Goal: Task Accomplishment & Management: Use online tool/utility

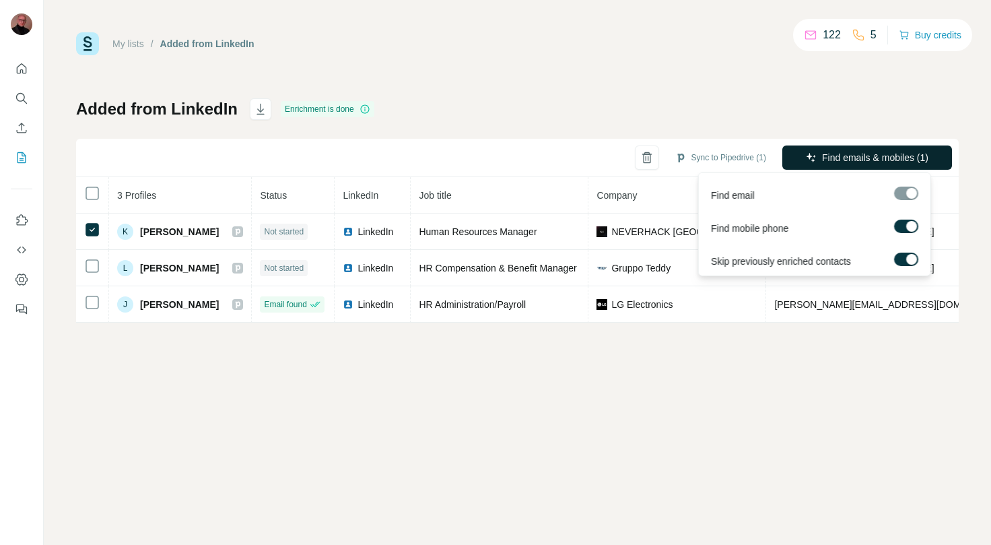
click at [836, 149] on button "Find emails & mobiles (1)" at bounding box center [867, 157] width 170 height 24
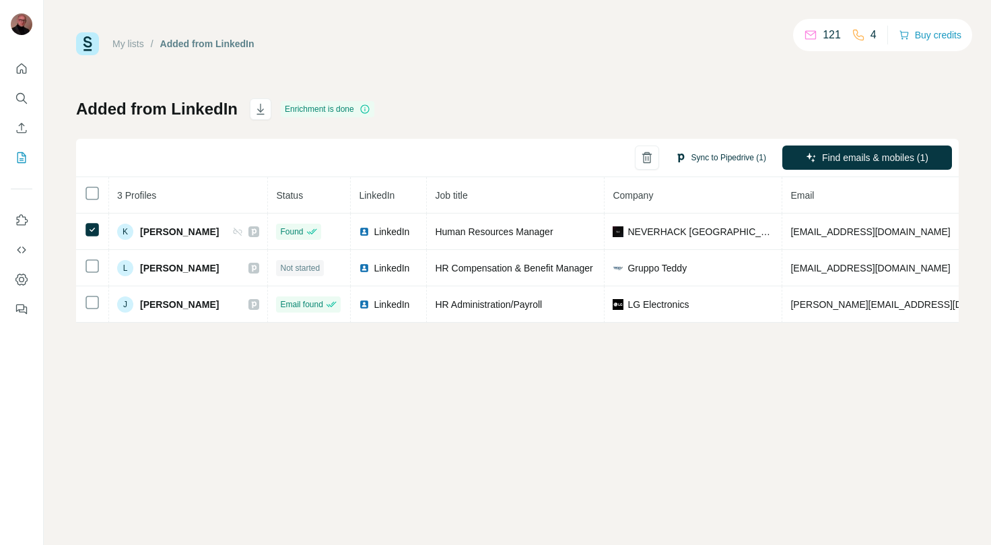
click at [745, 156] on button "Sync to Pipedrive (1)" at bounding box center [721, 157] width 110 height 20
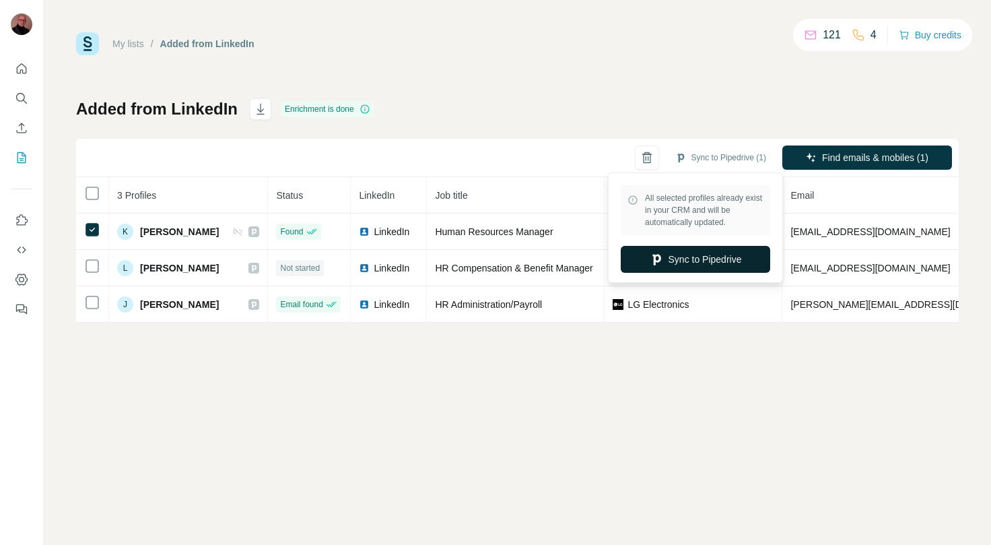
click at [693, 256] on button "Sync to Pipedrive" at bounding box center [695, 259] width 149 height 27
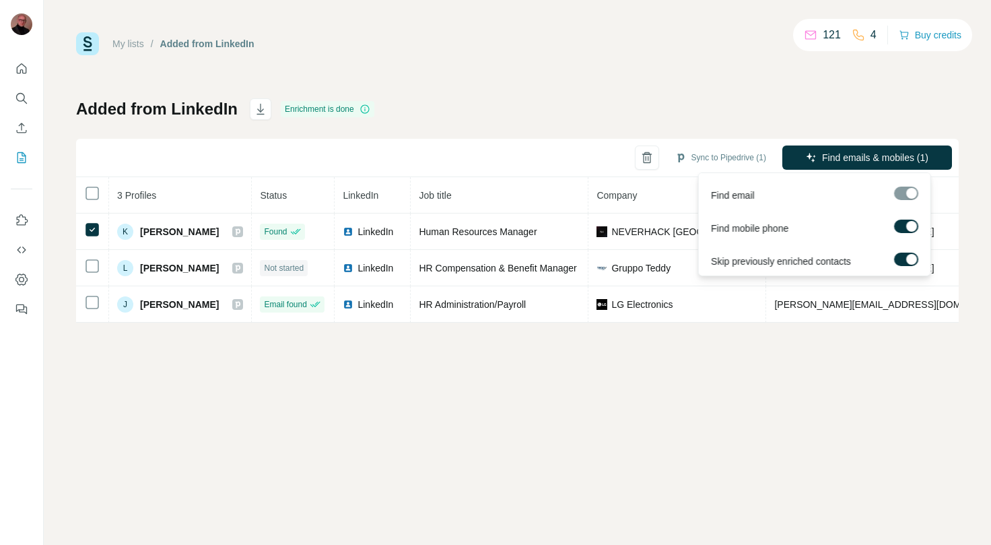
click at [825, 156] on span "Find emails & mobiles (1)" at bounding box center [875, 157] width 106 height 13
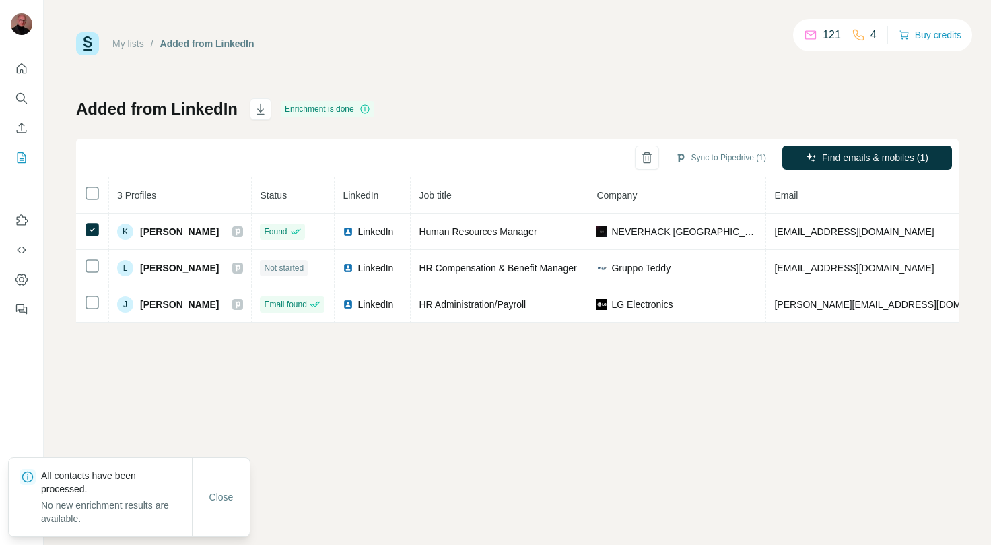
click at [761, 98] on div "Added from LinkedIn Enrichment is done Sync to Pipedrive (1) Find emails & mobi…" at bounding box center [517, 210] width 883 height 224
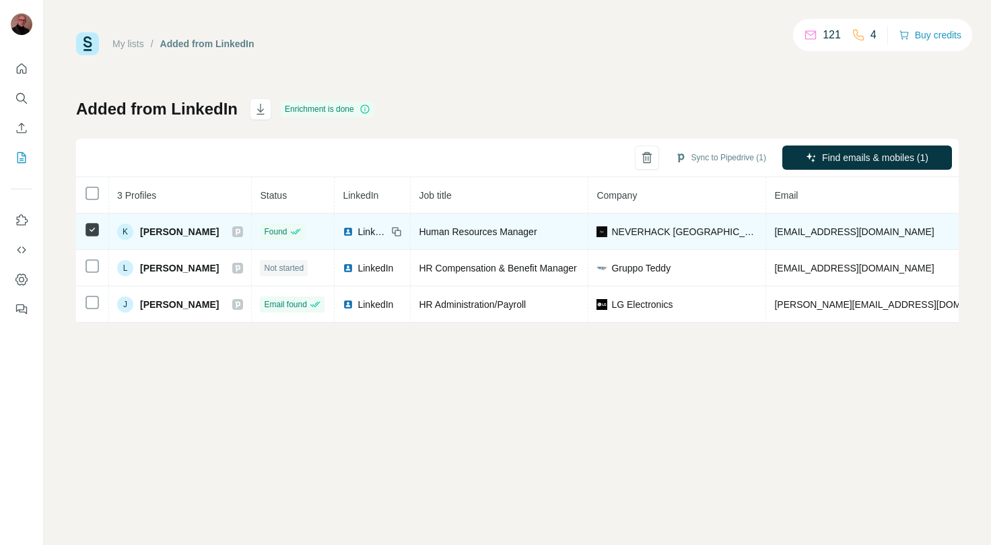
click at [689, 241] on td "NEVERHACK [GEOGRAPHIC_DATA]" at bounding box center [677, 231] width 178 height 36
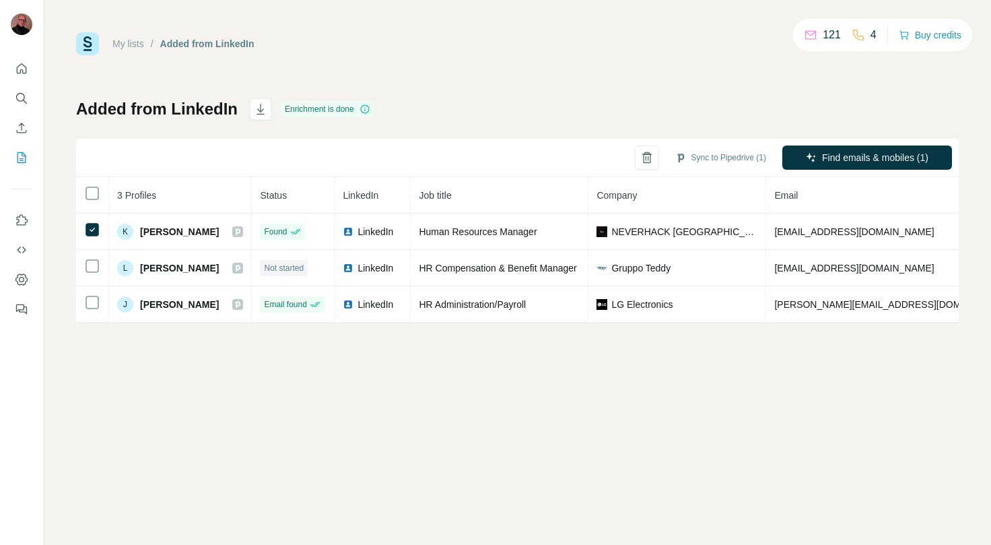
click at [448, 157] on div "Sync to Pipedrive (1) Find emails & mobiles (1)" at bounding box center [517, 158] width 883 height 38
click at [697, 158] on button "Sync to Pipedrive (1)" at bounding box center [721, 157] width 110 height 20
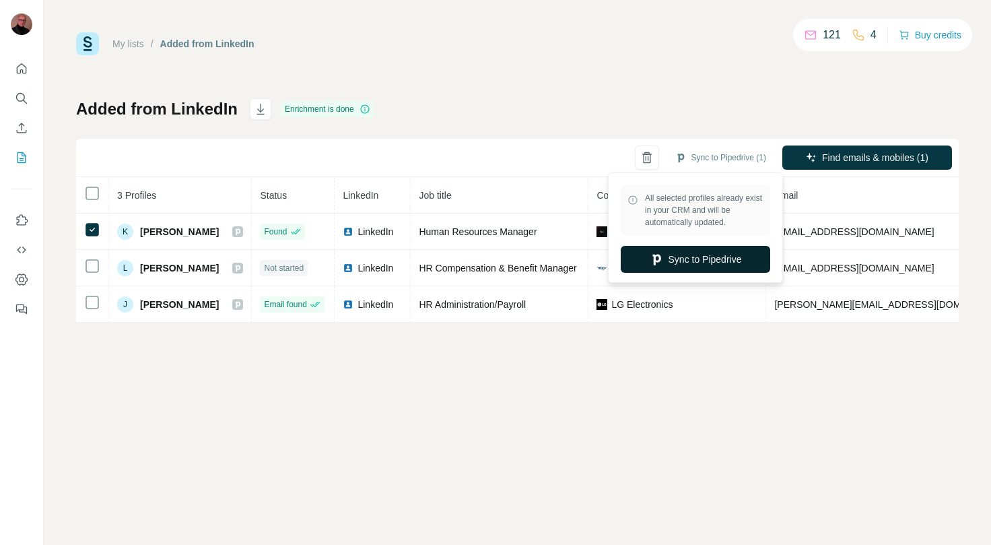
click at [700, 257] on button "Sync to Pipedrive" at bounding box center [695, 259] width 149 height 27
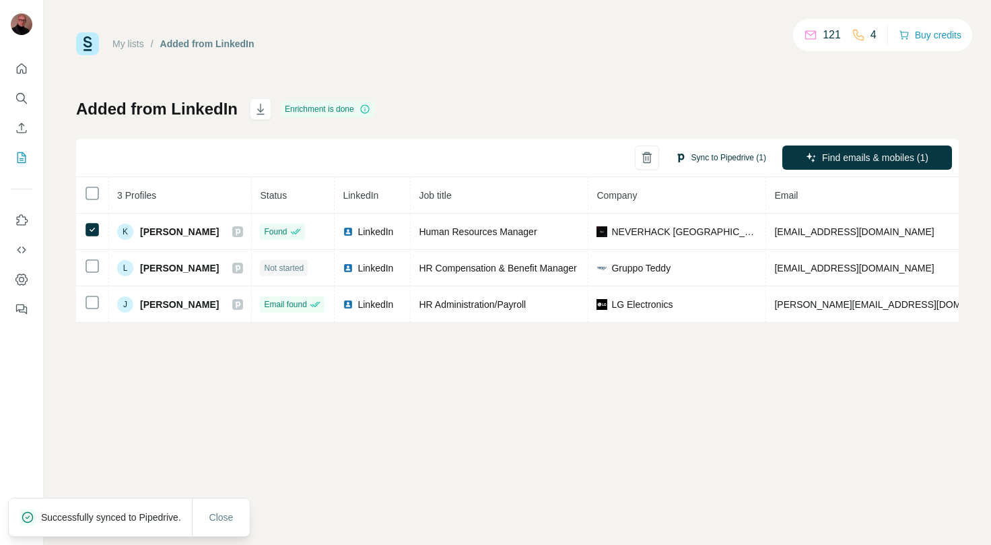
click at [700, 156] on button "Sync to Pipedrive (1)" at bounding box center [721, 157] width 110 height 20
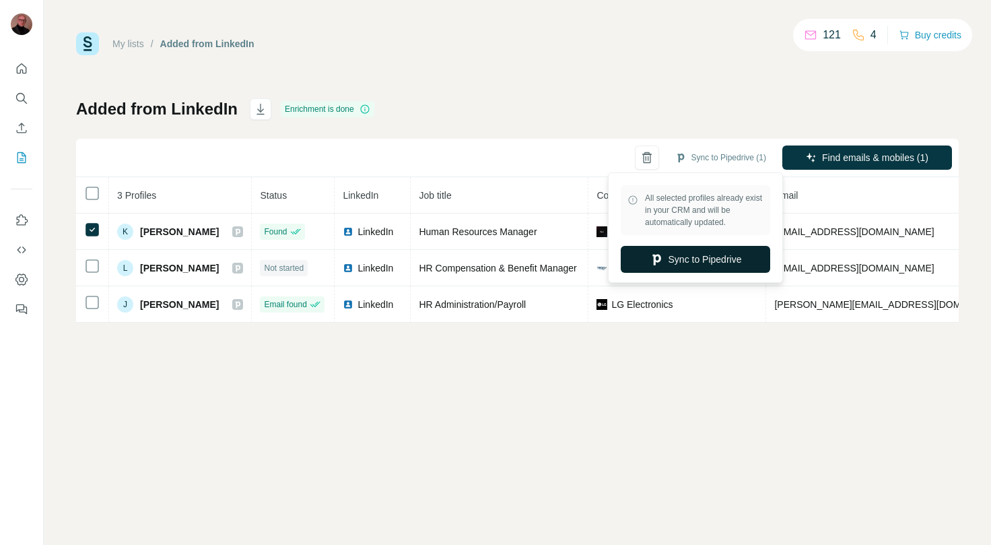
click at [701, 257] on button "Sync to Pipedrive" at bounding box center [695, 259] width 149 height 27
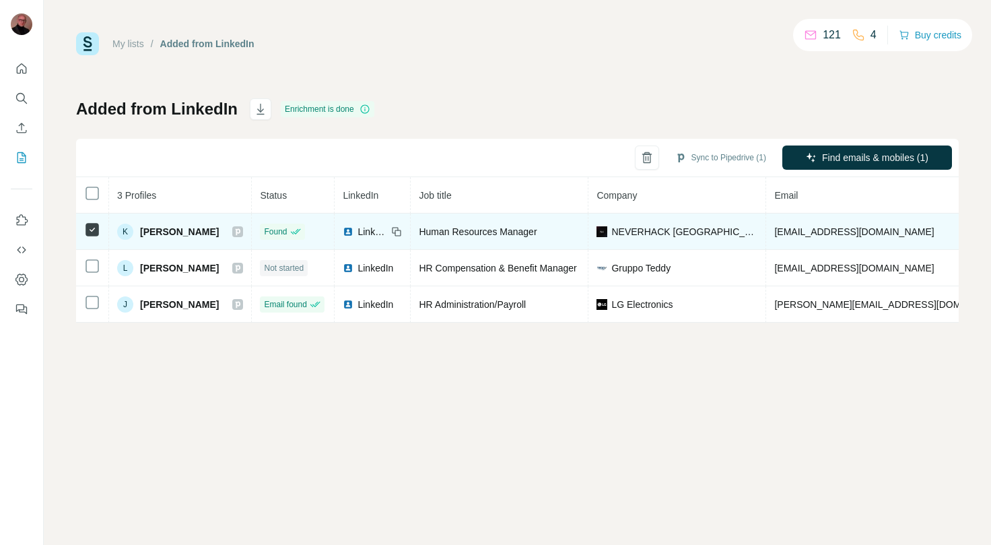
click at [391, 233] on icon at bounding box center [396, 231] width 11 height 11
